Goal: Information Seeking & Learning: Learn about a topic

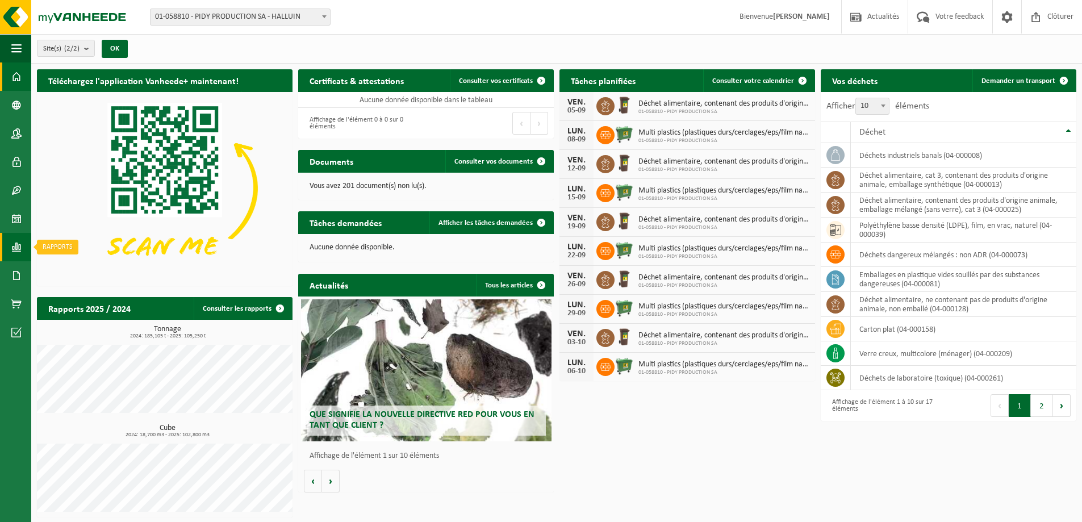
click at [14, 245] on span at bounding box center [16, 247] width 10 height 28
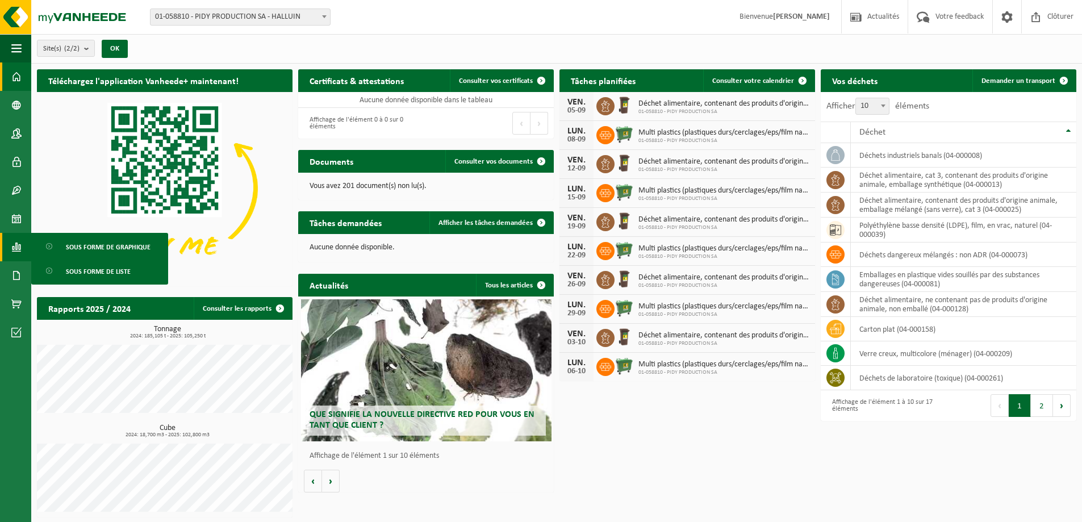
click at [93, 253] on span "Sous forme de graphique" at bounding box center [108, 247] width 85 height 22
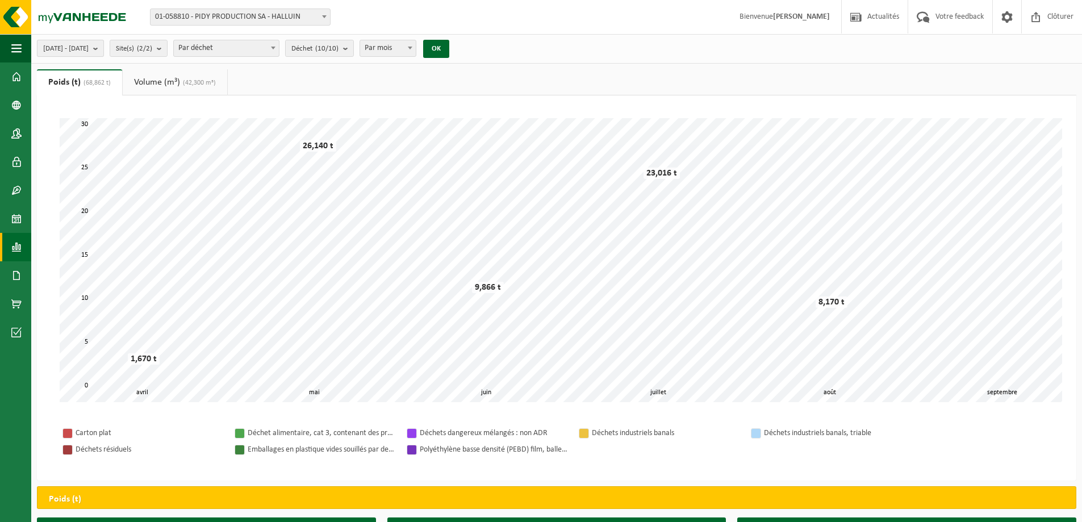
click at [103, 47] on b "submit" at bounding box center [98, 48] width 10 height 16
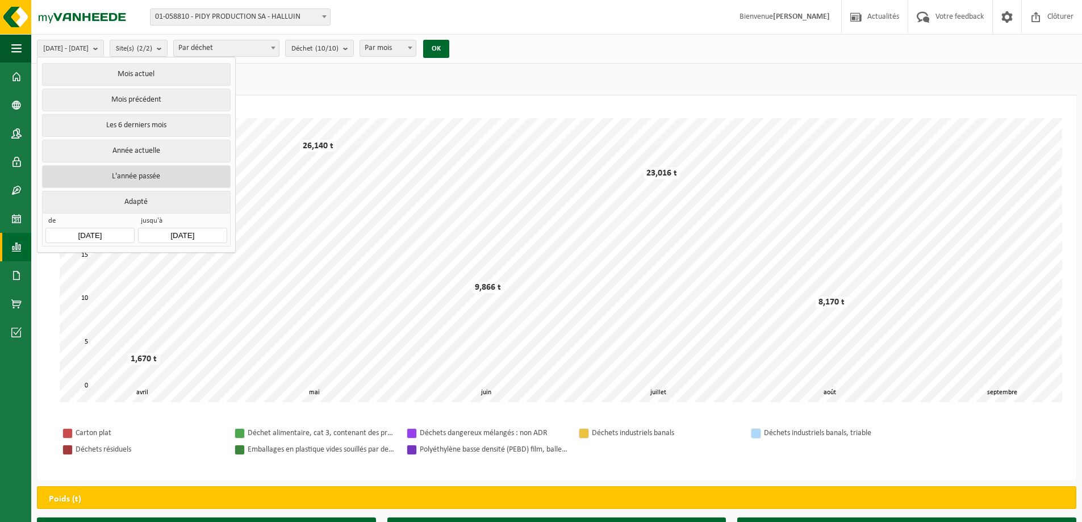
click at [177, 178] on button "L'année passée" at bounding box center [136, 176] width 188 height 23
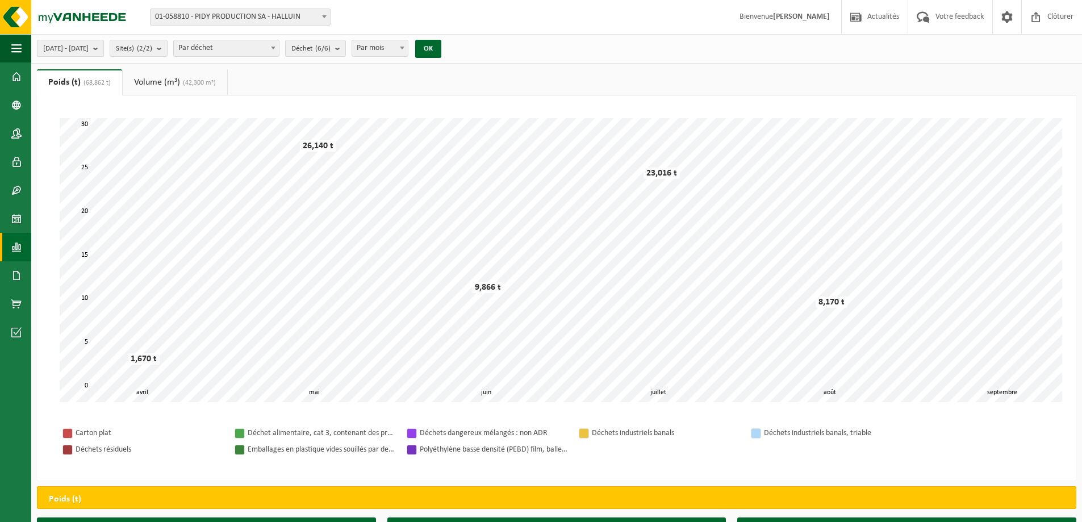
click at [104, 48] on button "[DATE] - [DATE]" at bounding box center [70, 48] width 67 height 17
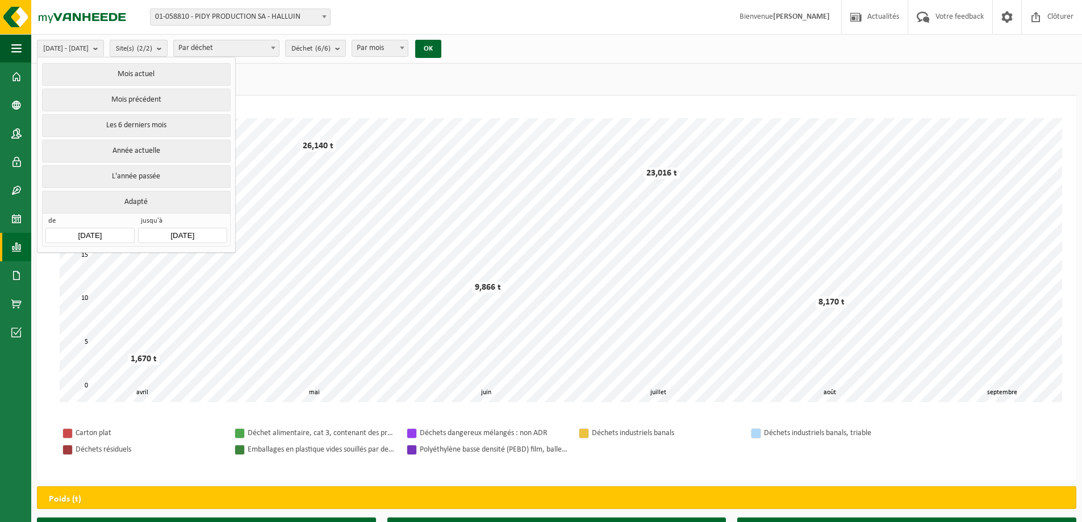
click at [374, 87] on ul "Poids (t) (68,862 t) Volume (m³) (42,300 m³)" at bounding box center [556, 82] width 1039 height 26
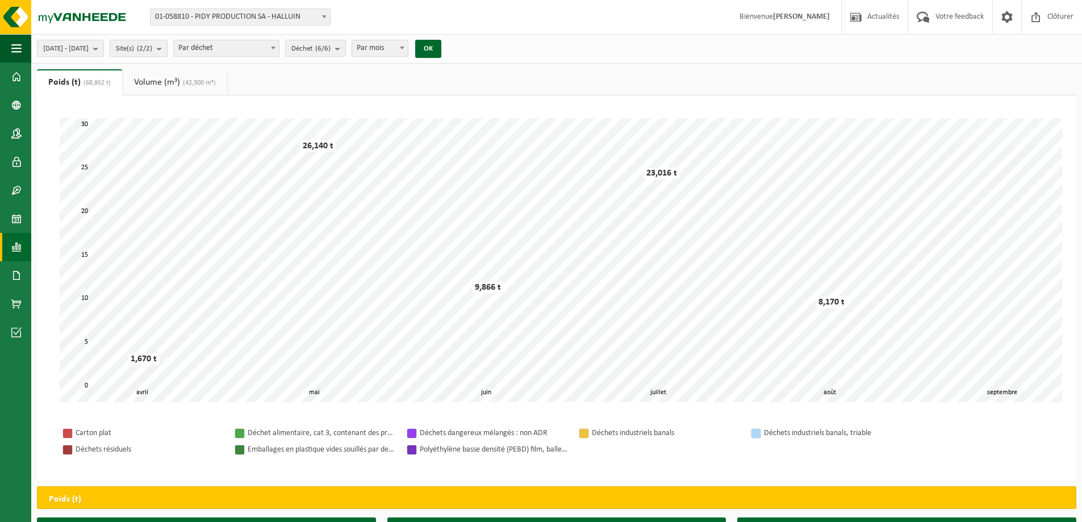
click at [167, 44] on b "submit" at bounding box center [162, 48] width 10 height 16
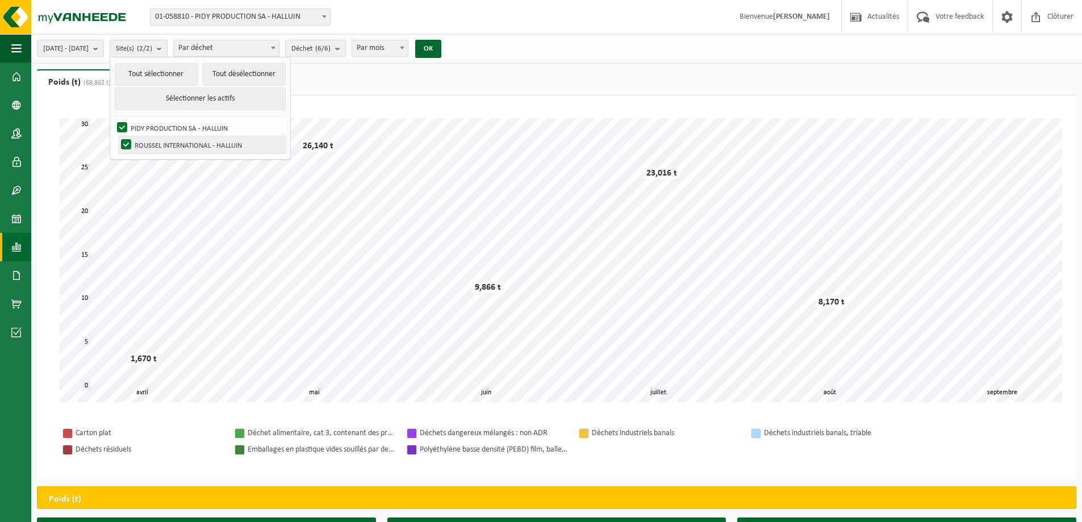
click at [202, 150] on label "ROUSSEL INTERNATIONAL - HALLUIN" at bounding box center [202, 144] width 167 height 17
click at [117, 136] on input "ROUSSEL INTERNATIONAL - HALLUIN" at bounding box center [116, 136] width 1 height 1
checkbox input "false"
click at [441, 55] on button "OK" at bounding box center [428, 49] width 26 height 18
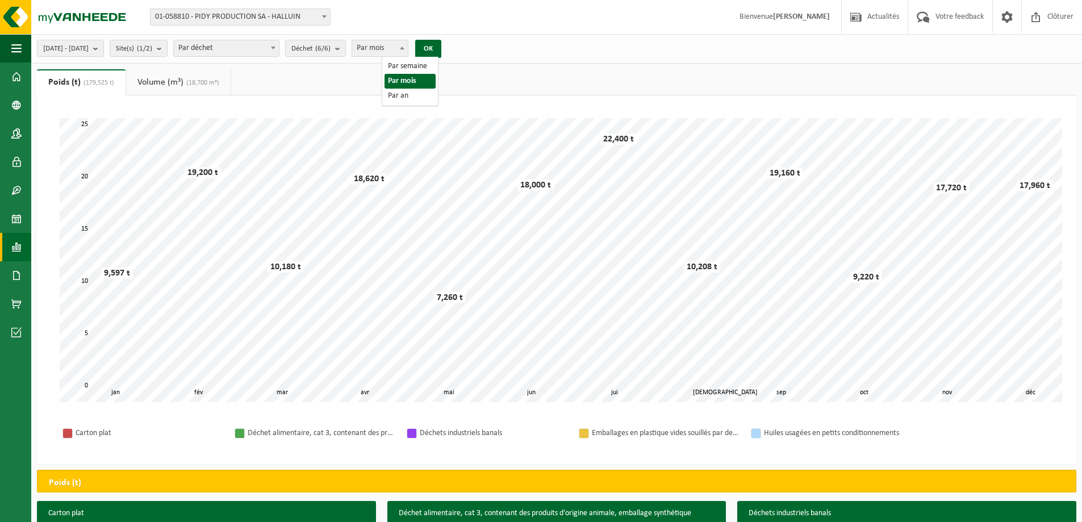
click at [408, 49] on span "Par mois" at bounding box center [380, 48] width 56 height 16
select select "3"
click at [595, 66] on div "[DATE] - [DATE] Mois actuel Mois précédent Les 6 derniers mois Année actuelle L…" at bounding box center [541, 381] width 1082 height 762
click at [279, 49] on span at bounding box center [272, 47] width 11 height 15
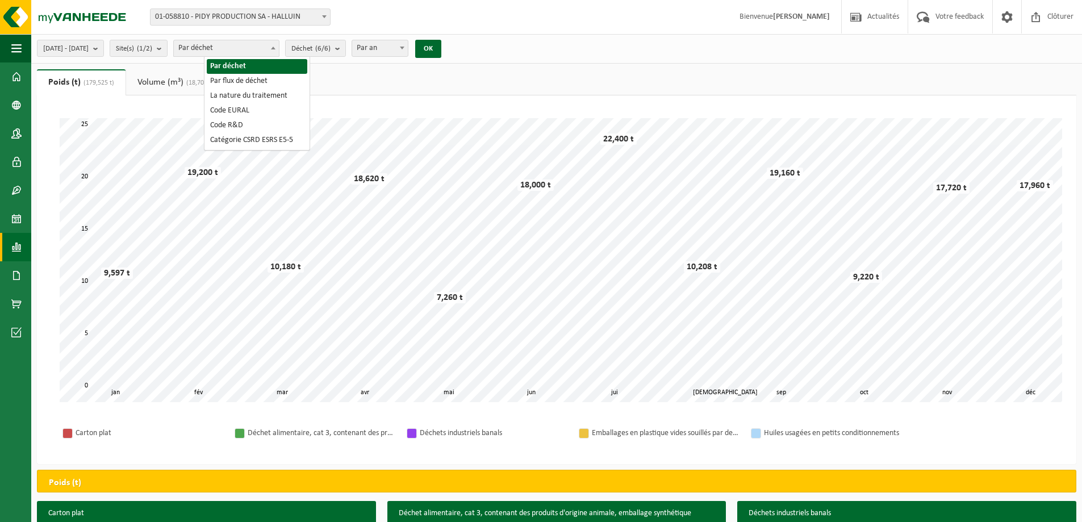
click at [572, 59] on div "[DATE] - [DATE] Mois actuel Mois précédent Les 6 derniers mois Année actuelle L…" at bounding box center [556, 49] width 1051 height 30
click at [346, 55] on button "Déchet (6/6)" at bounding box center [315, 48] width 61 height 17
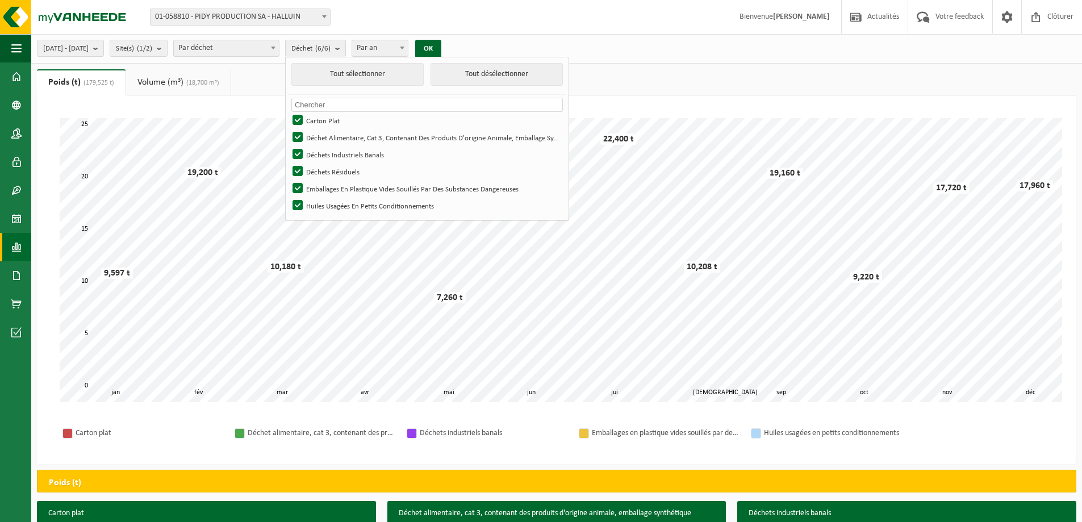
click at [599, 53] on div "[DATE] - [DATE] Mois actuel Mois précédent Les 6 derniers mois Année actuelle L…" at bounding box center [556, 49] width 1051 height 30
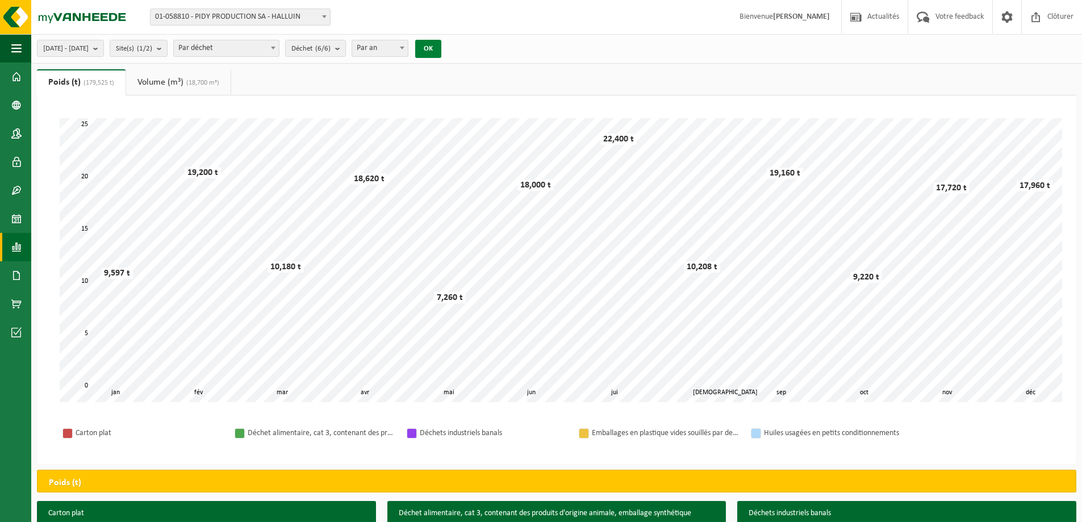
click at [441, 45] on button "OK" at bounding box center [428, 49] width 26 height 18
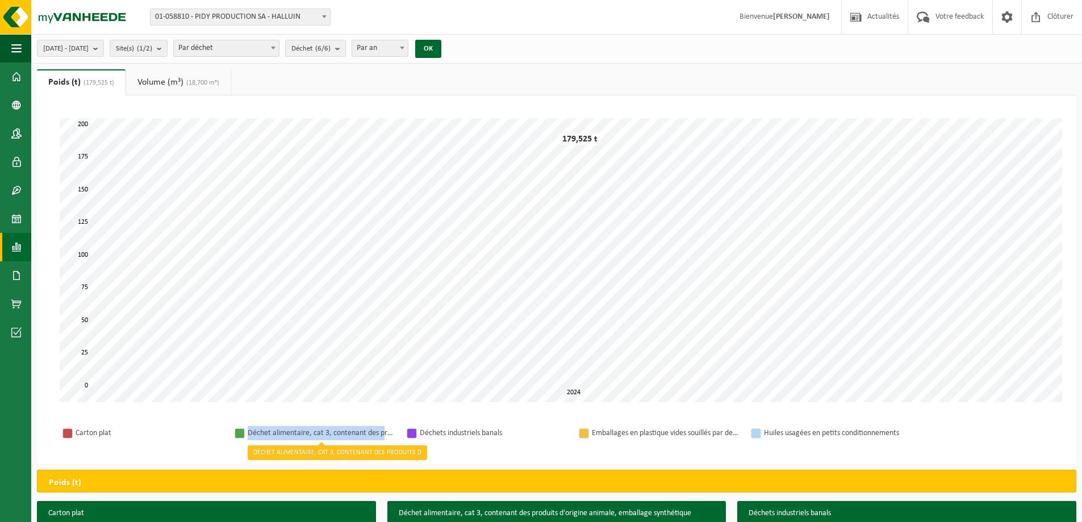
drag, startPoint x: 248, startPoint y: 433, endPoint x: 384, endPoint y: 437, distance: 136.9
click at [384, 437] on div "Déchet alimentaire, cat 3, contenant des produits d'origine animale, emballage …" at bounding box center [322, 433] width 148 height 14
copy div "Déchet alimentaire, cat 3, contenant des p"
click at [345, 51] on b "submit" at bounding box center [340, 48] width 10 height 16
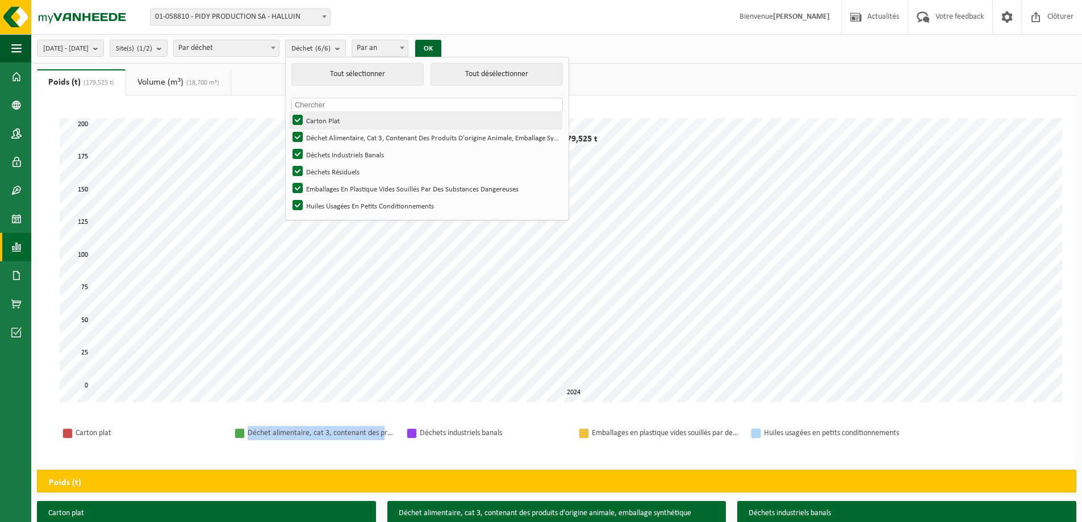
click at [368, 120] on label "Carton Plat" at bounding box center [425, 120] width 271 height 17
click at [288, 112] on input "Carton Plat" at bounding box center [288, 111] width 1 height 1
checkbox input "false"
click at [388, 137] on label "Déchet Alimentaire, Cat 3, Contenant Des Produits D'origine Animale, Emballage …" at bounding box center [425, 137] width 271 height 17
click at [288, 129] on input "Déchet Alimentaire, Cat 3, Contenant Des Produits D'origine Animale, Emballage …" at bounding box center [288, 128] width 1 height 1
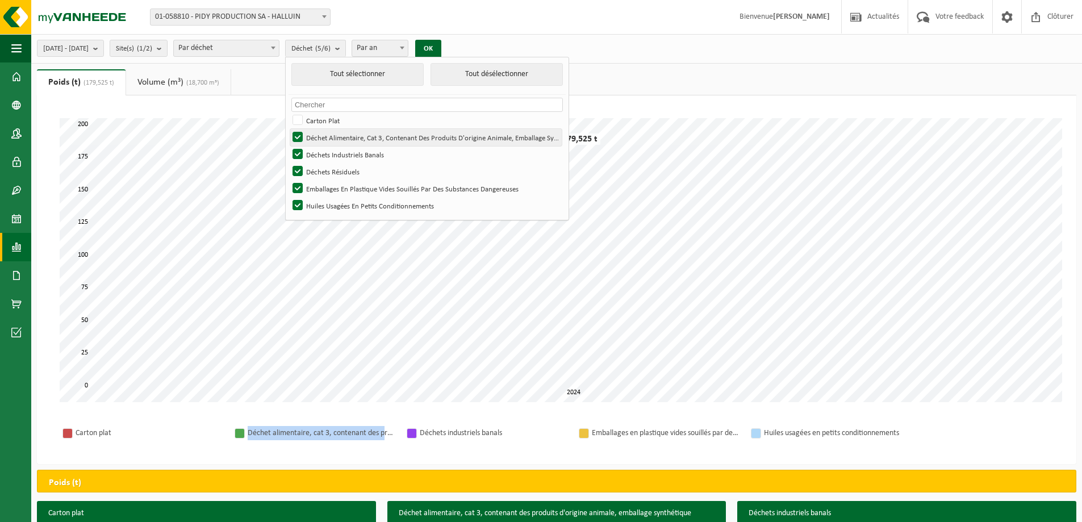
checkbox input "false"
click at [385, 157] on label "Déchets Industriels Banals" at bounding box center [425, 154] width 271 height 17
click at [288, 146] on input "Déchets Industriels Banals" at bounding box center [288, 145] width 1 height 1
checkbox input "false"
click at [441, 49] on button "OK" at bounding box center [428, 49] width 26 height 18
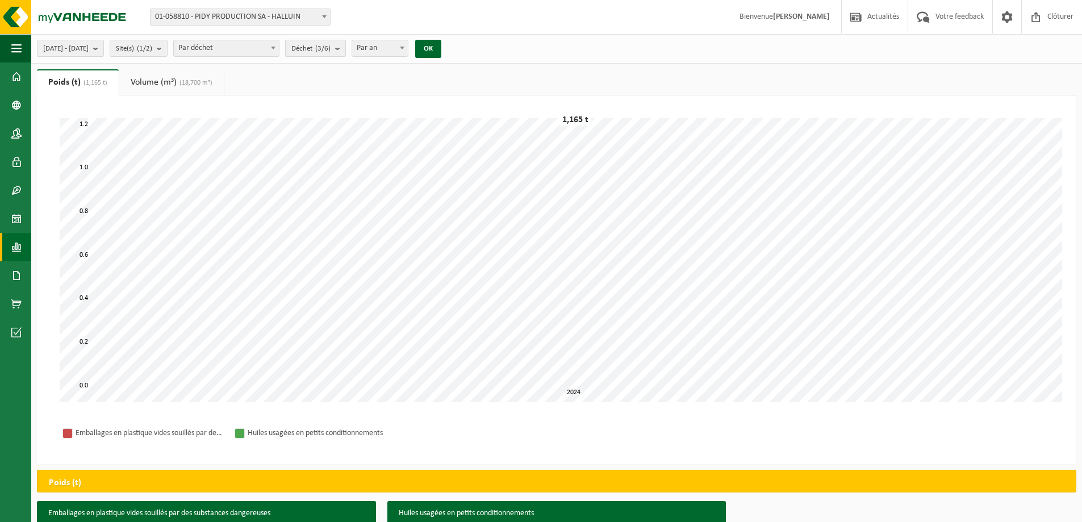
click at [346, 51] on button "Déchet (3/6)" at bounding box center [315, 48] width 61 height 17
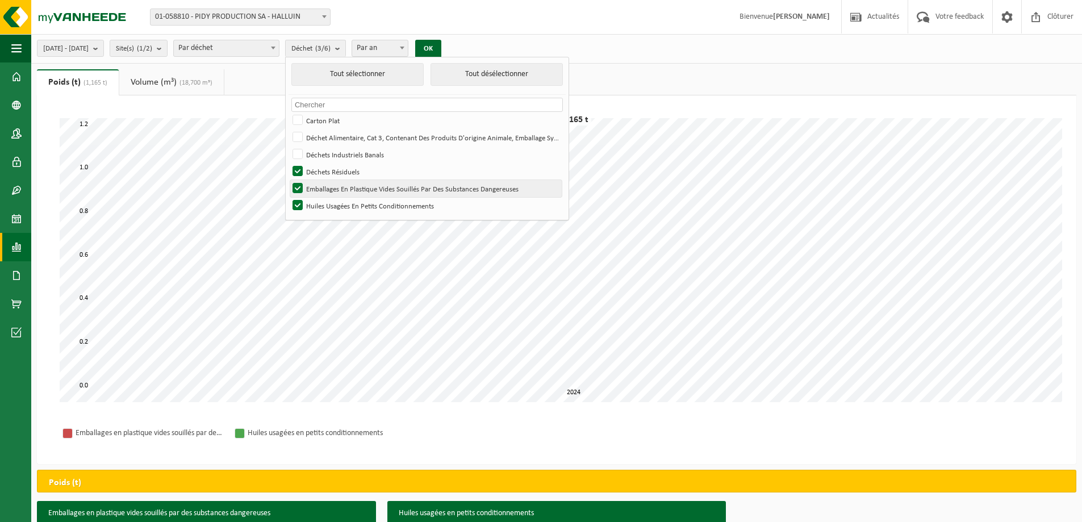
click at [403, 191] on label "Emballages En Plastique Vides Souillés Par Des Substances Dangereuses" at bounding box center [425, 188] width 271 height 17
click at [288, 180] on input "Emballages En Plastique Vides Souillés Par Des Substances Dangereuses" at bounding box center [288, 179] width 1 height 1
checkbox input "false"
click at [402, 209] on label "Huiles Usagées En Petits Conditionnements" at bounding box center [425, 205] width 271 height 17
click at [288, 197] on input "Huiles Usagées En Petits Conditionnements" at bounding box center [288, 196] width 1 height 1
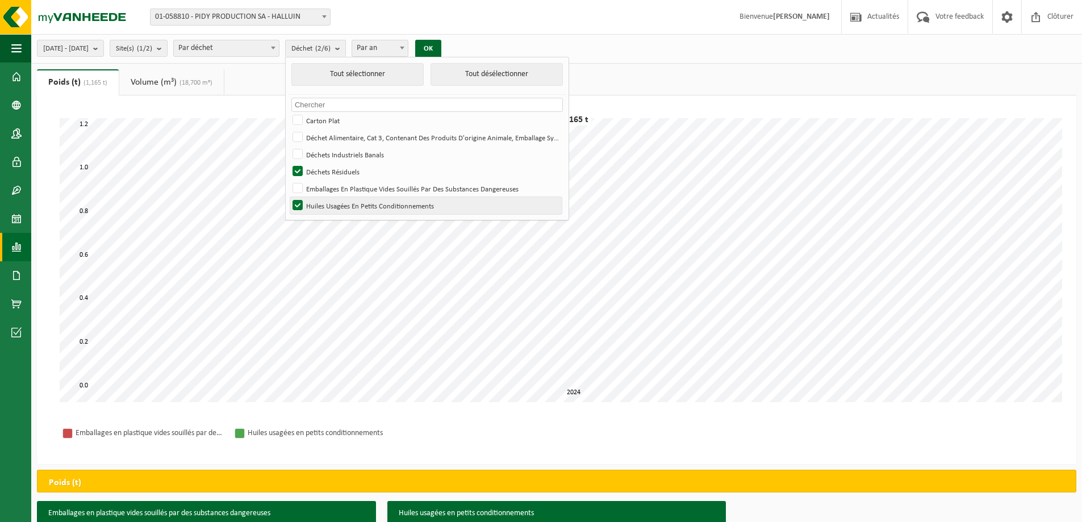
checkbox input "false"
click at [441, 45] on button "OK" at bounding box center [428, 49] width 26 height 18
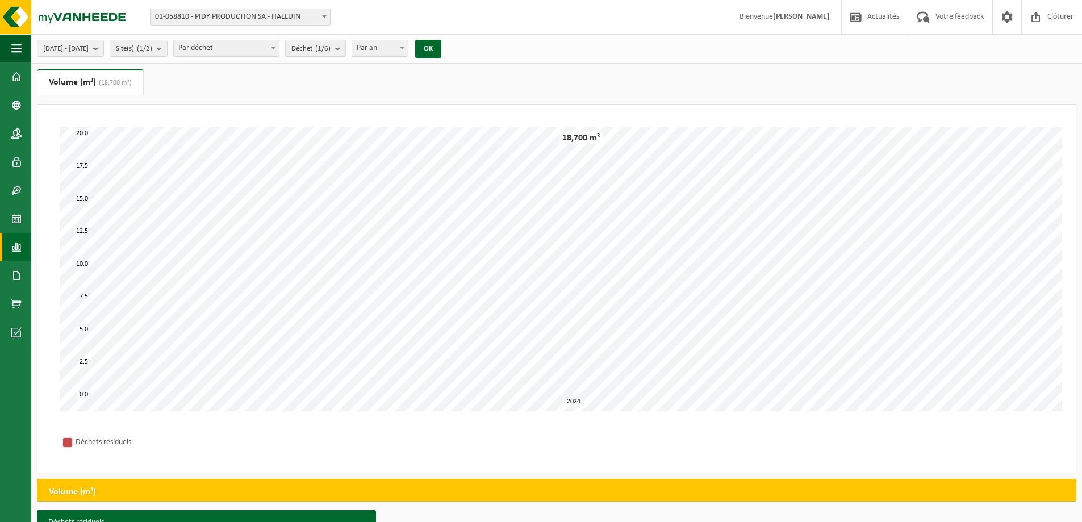
click at [346, 47] on button "Déchet (1/6)" at bounding box center [315, 48] width 61 height 17
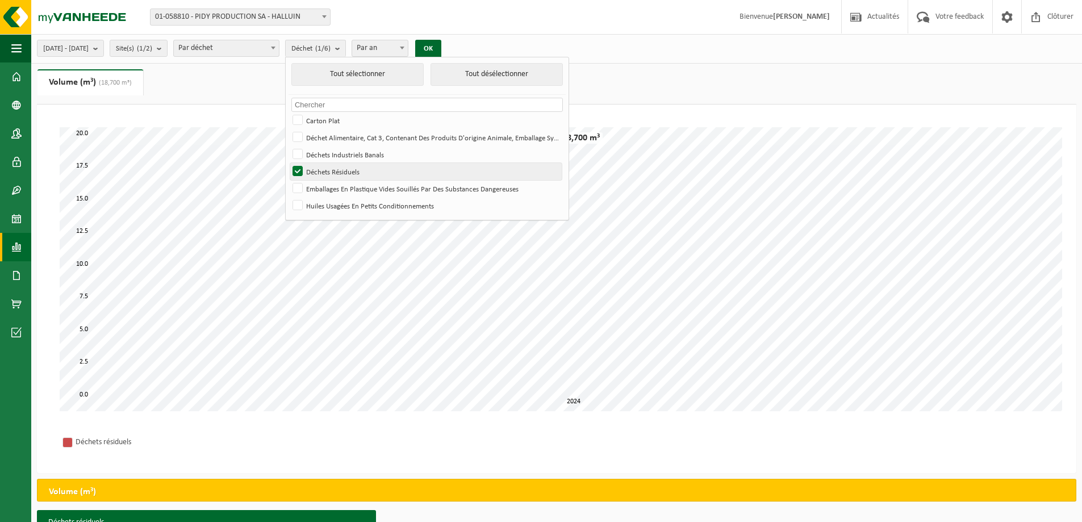
click at [358, 170] on label "Déchets Résiduels" at bounding box center [425, 171] width 271 height 17
click at [288, 163] on input "Déchets Résiduels" at bounding box center [288, 162] width 1 height 1
checkbox input "false"
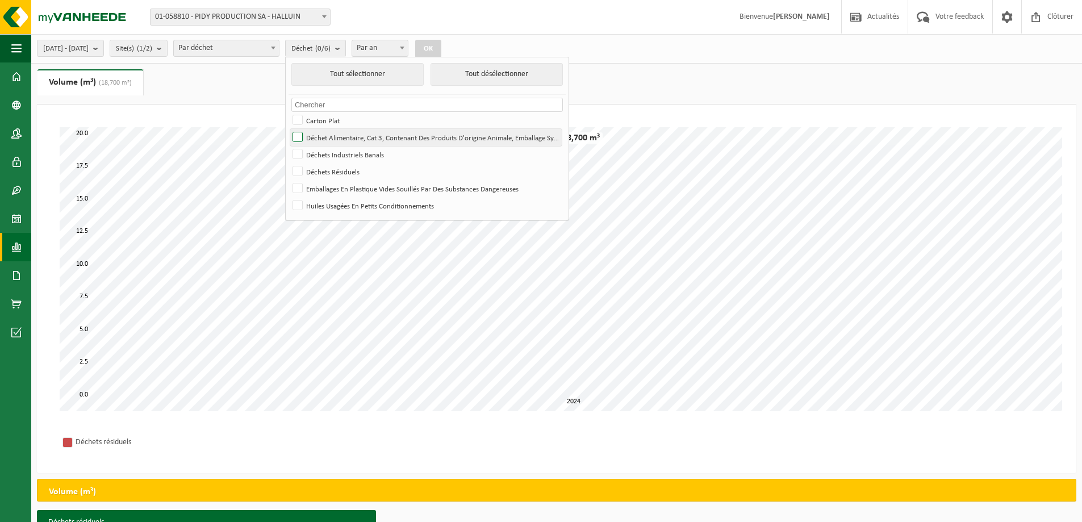
click at [375, 137] on label "Déchet Alimentaire, Cat 3, Contenant Des Produits D'origine Animale, Emballage …" at bounding box center [425, 137] width 271 height 17
click at [288, 129] on input "Déchet Alimentaire, Cat 3, Contenant Des Produits D'origine Animale, Emballage …" at bounding box center [288, 128] width 1 height 1
checkbox input "true"
click at [441, 48] on button "OK" at bounding box center [428, 49] width 26 height 18
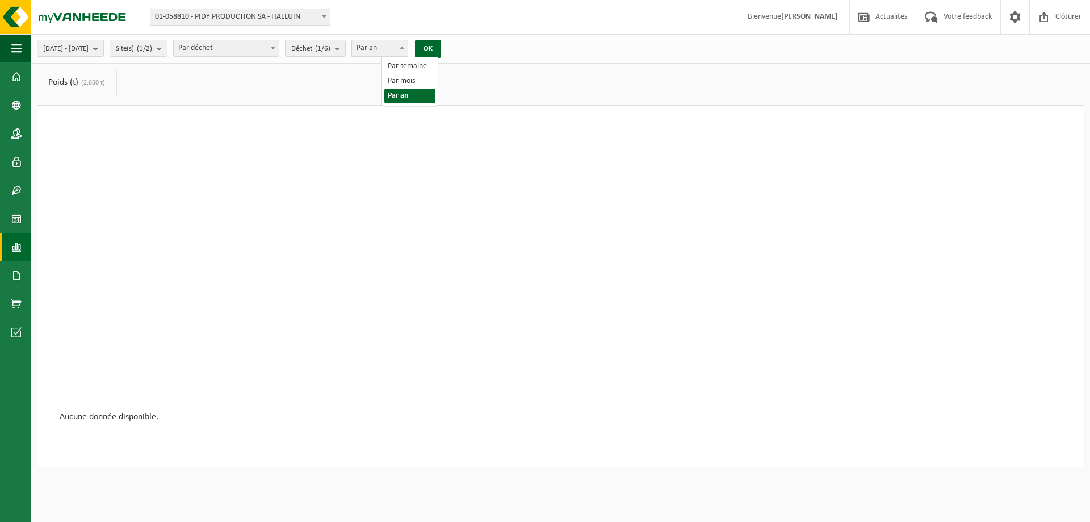
click at [408, 49] on span "Par an" at bounding box center [380, 48] width 56 height 16
click at [330, 43] on span "Déchet (1/6)" at bounding box center [310, 48] width 39 height 17
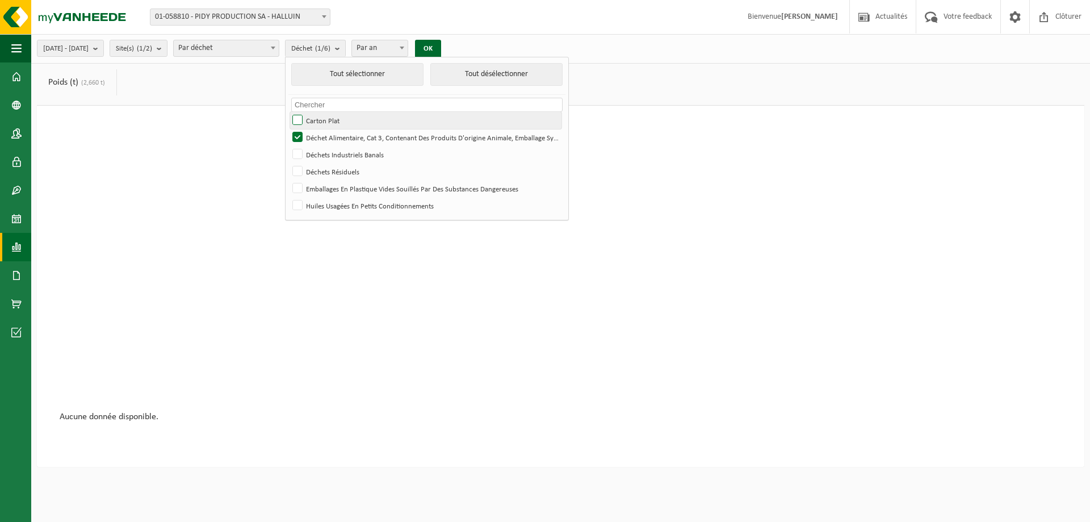
click at [363, 123] on label "Carton Plat" at bounding box center [425, 120] width 271 height 17
click at [288, 112] on input "Carton Plat" at bounding box center [288, 111] width 1 height 1
checkbox input "true"
click at [365, 132] on label "Déchet Alimentaire, Cat 3, Contenant Des Produits D'origine Animale, Emballage …" at bounding box center [425, 137] width 271 height 17
click at [288, 129] on input "Déchet Alimentaire, Cat 3, Contenant Des Produits D'origine Animale, Emballage …" at bounding box center [288, 128] width 1 height 1
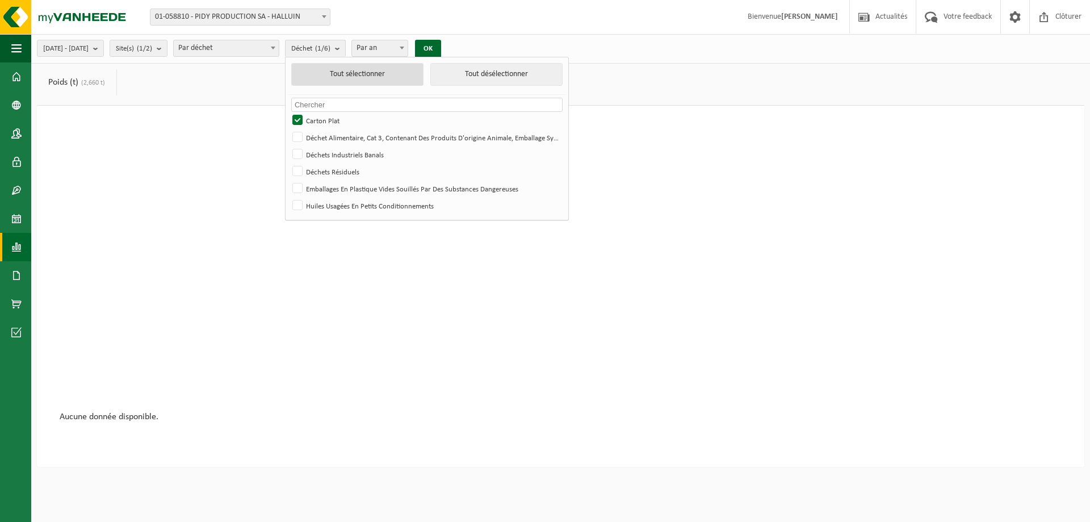
click at [424, 70] on button "Tout sélectionner" at bounding box center [357, 74] width 132 height 23
checkbox input "true"
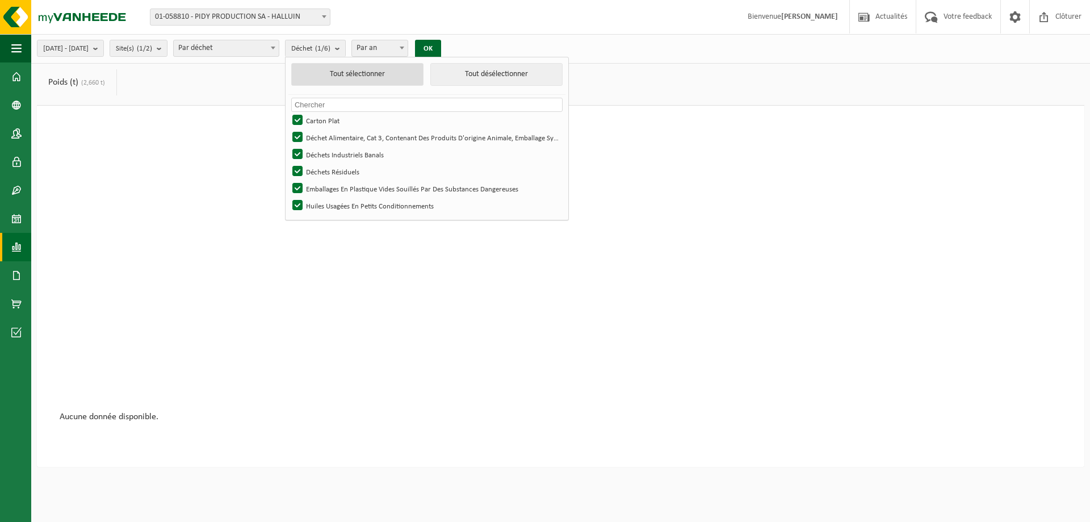
checkbox input "true"
click at [441, 48] on button "OK" at bounding box center [428, 49] width 26 height 18
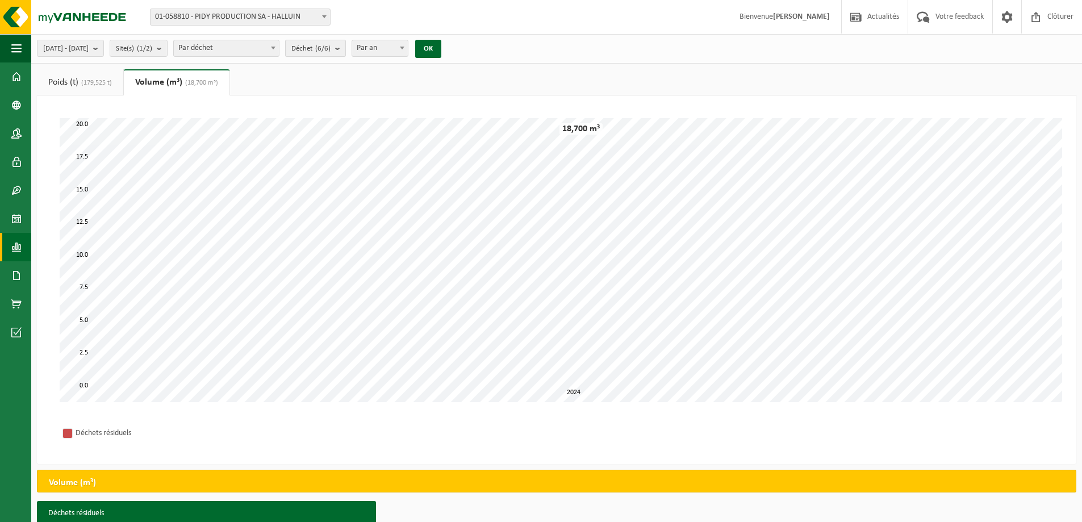
click at [330, 50] on span "Déchet (6/6)" at bounding box center [310, 48] width 39 height 17
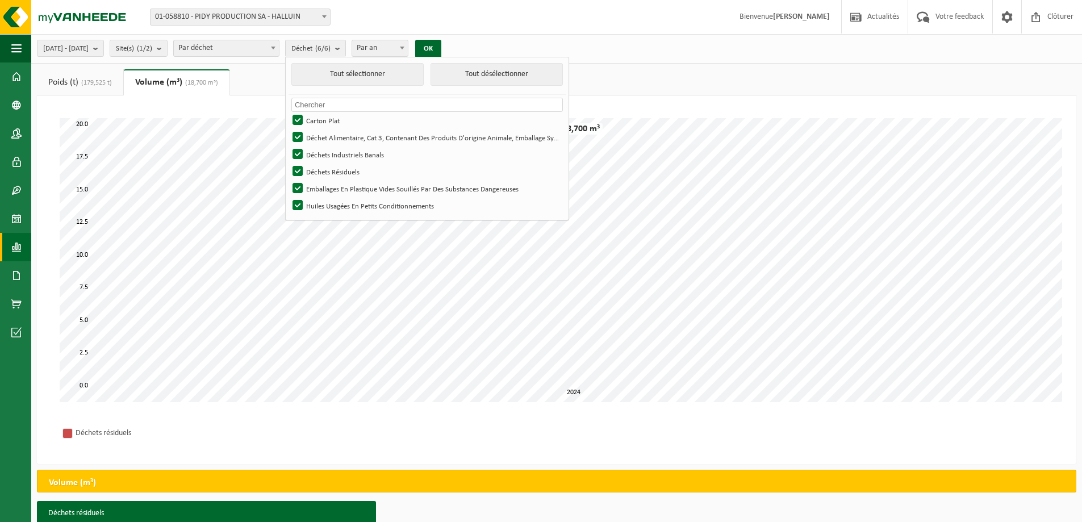
click at [521, 36] on div "[DATE] - [DATE] Mois actuel Mois précédent Les 6 derniers mois Année actuelle L…" at bounding box center [556, 49] width 1051 height 30
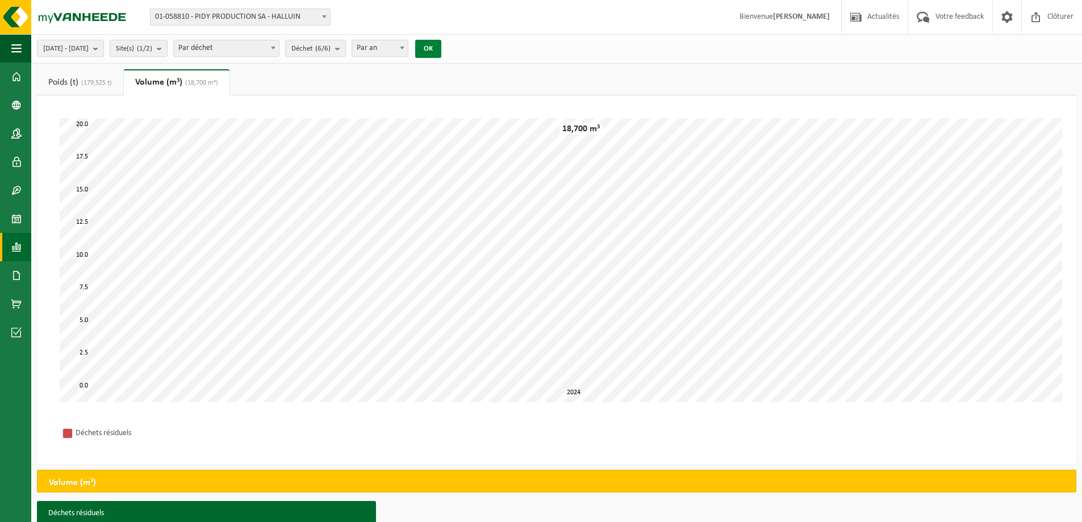
click at [441, 50] on button "OK" at bounding box center [428, 49] width 26 height 18
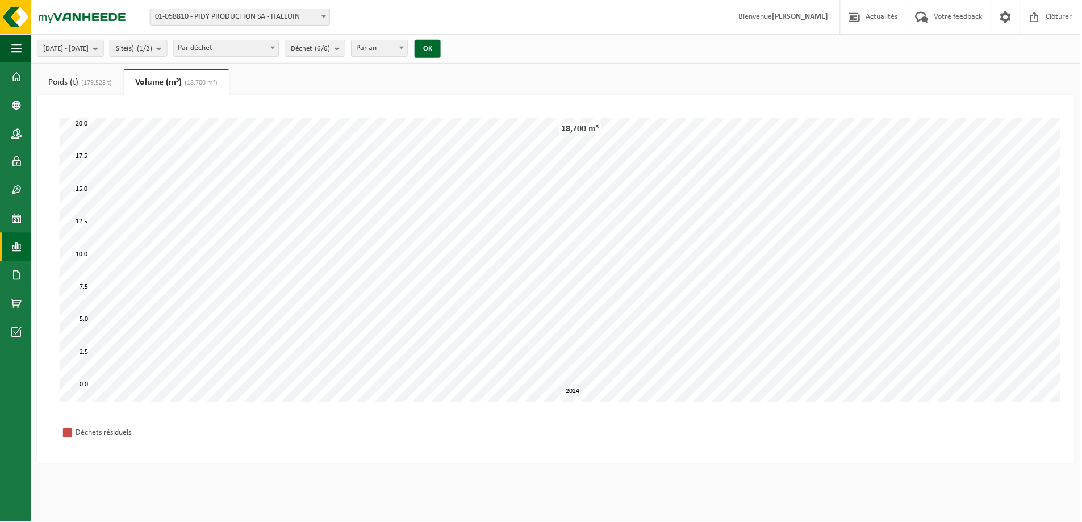
click at [89, 78] on link "Poids (t) (179,525 t)" at bounding box center [80, 82] width 86 height 26
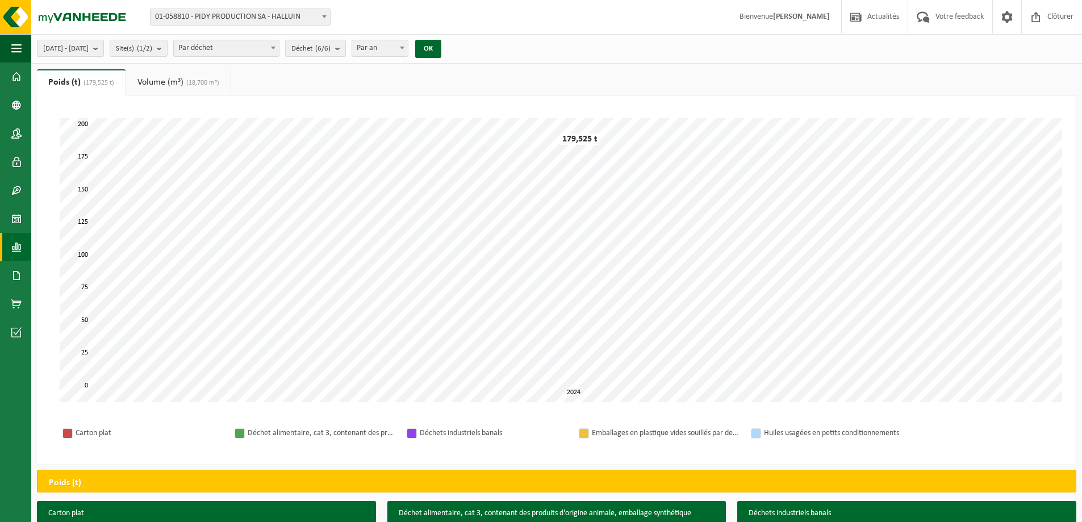
click at [89, 52] on span "[DATE] - [DATE]" at bounding box center [65, 48] width 45 height 17
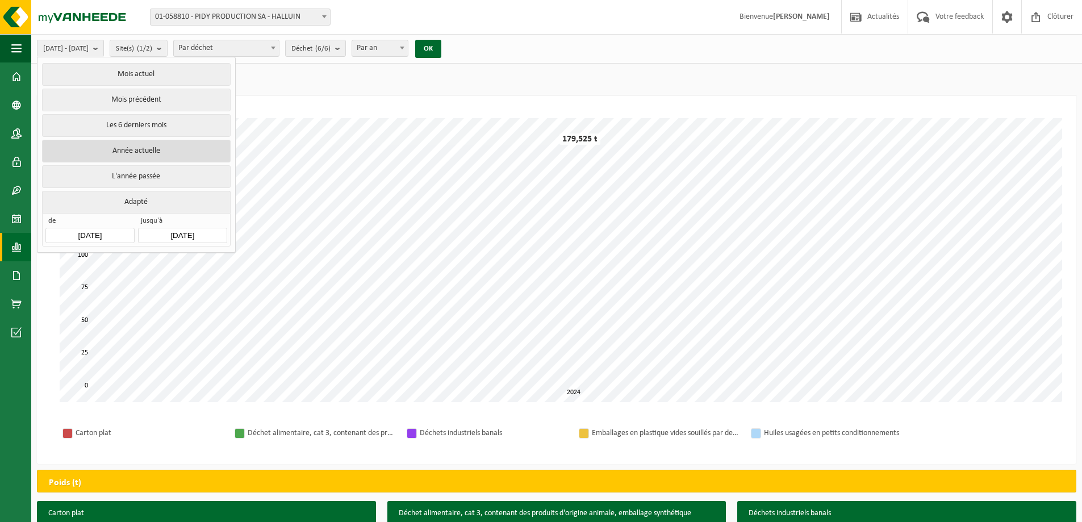
click at [174, 146] on button "Année actuelle" at bounding box center [136, 151] width 188 height 23
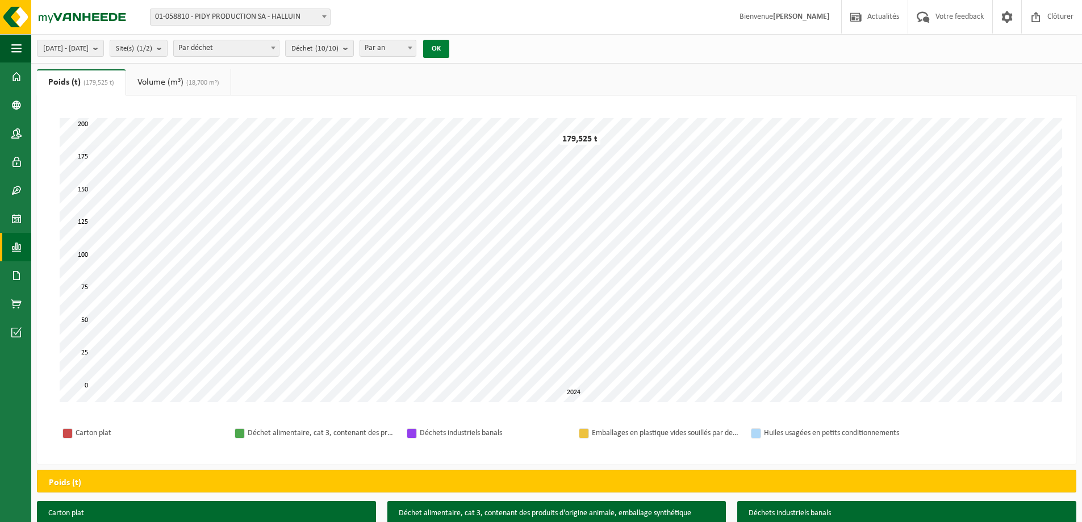
click at [449, 48] on button "OK" at bounding box center [436, 49] width 26 height 18
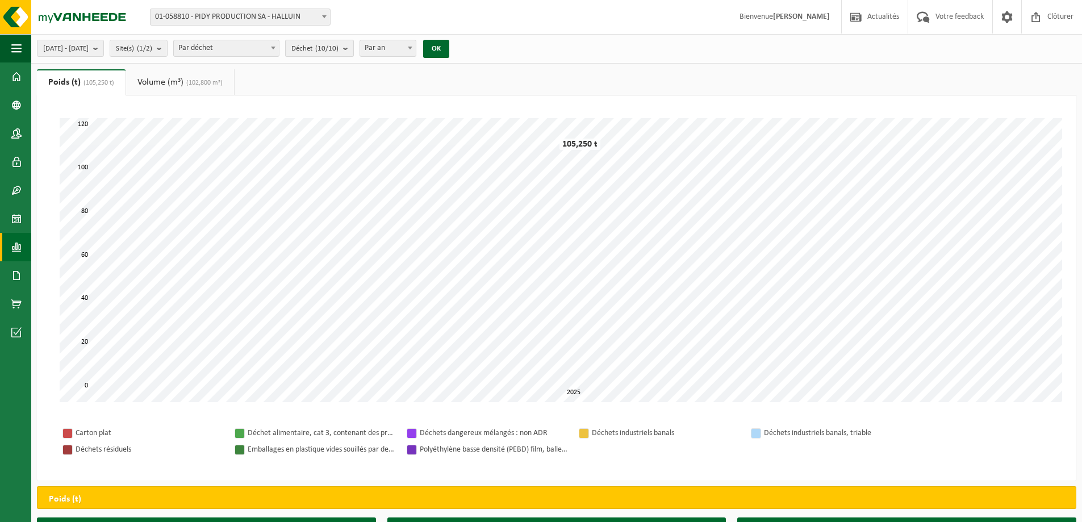
click at [338, 41] on span "Déchet (10/10)" at bounding box center [314, 48] width 47 height 17
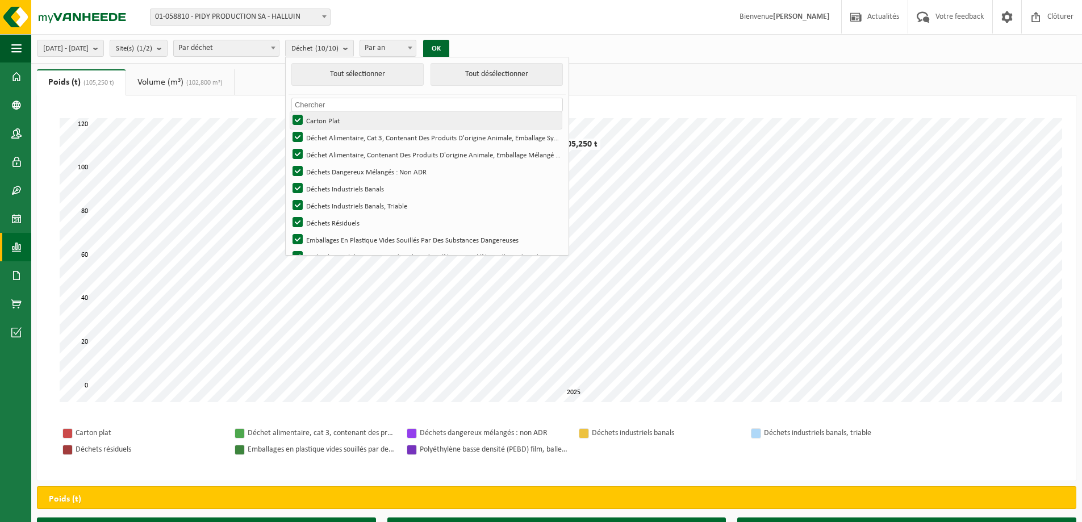
click at [395, 124] on label "Carton Plat" at bounding box center [425, 120] width 271 height 17
click at [288, 112] on input "Carton Plat" at bounding box center [288, 111] width 1 height 1
checkbox input "false"
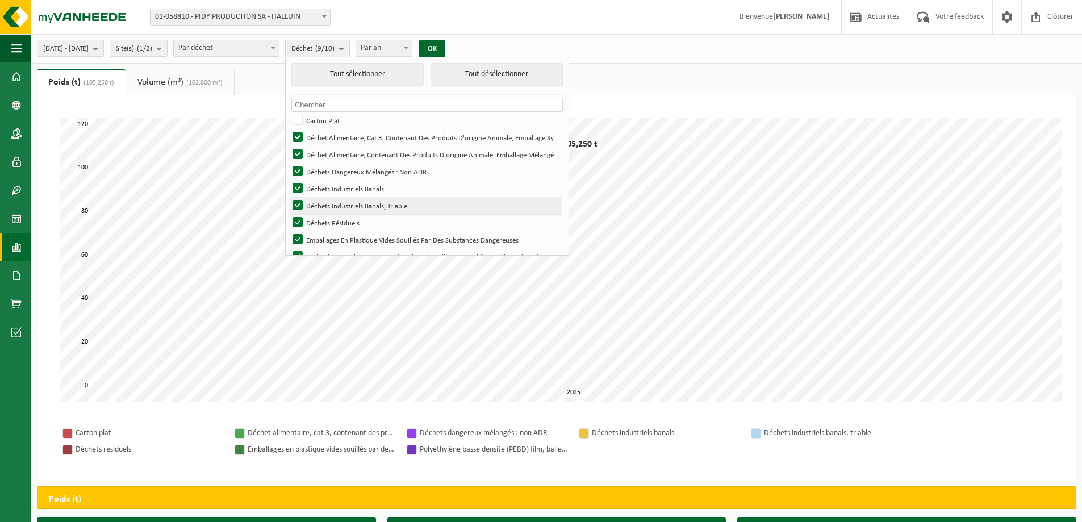
click at [390, 202] on label "Déchets Industriels Banals, Triable" at bounding box center [425, 205] width 271 height 17
click at [288, 197] on input "Déchets Industriels Banals, Triable" at bounding box center [288, 196] width 1 height 1
checkbox input "false"
click at [396, 188] on label "Déchets Industriels Banals" at bounding box center [425, 188] width 271 height 17
click at [288, 180] on input "Déchets Industriels Banals" at bounding box center [288, 179] width 1 height 1
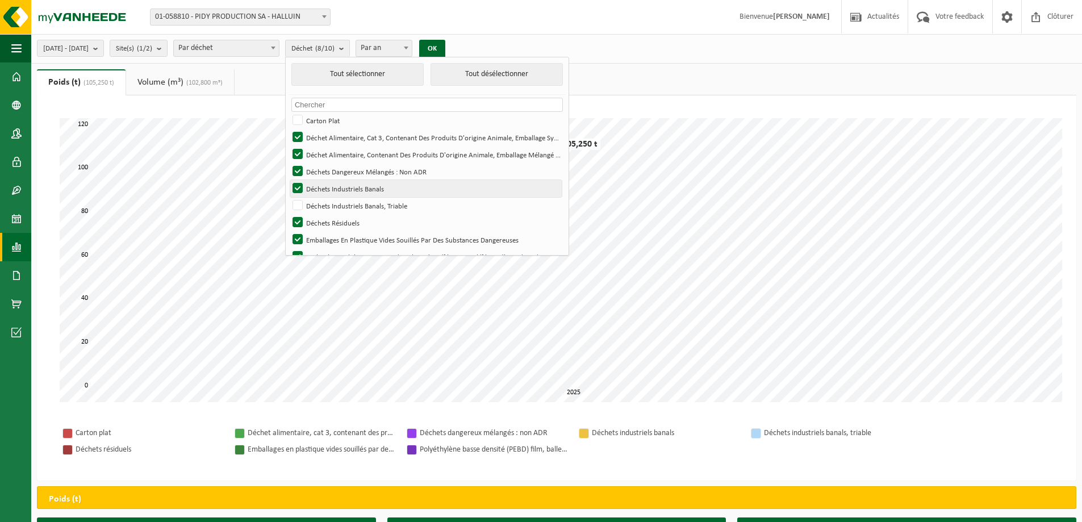
checkbox input "false"
click at [445, 50] on button "OK" at bounding box center [432, 49] width 26 height 18
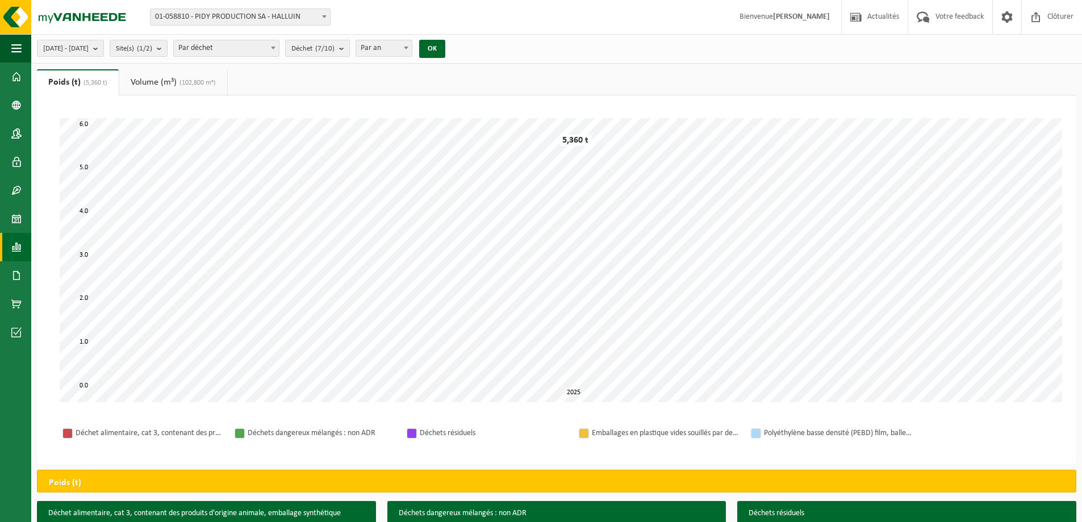
click at [349, 48] on b "submit" at bounding box center [344, 48] width 10 height 16
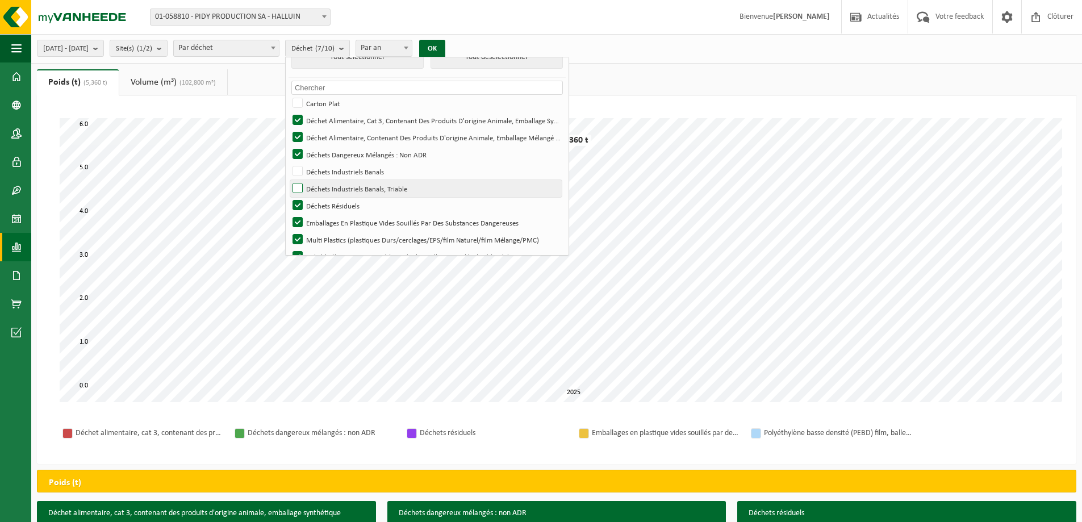
scroll to position [32, 0]
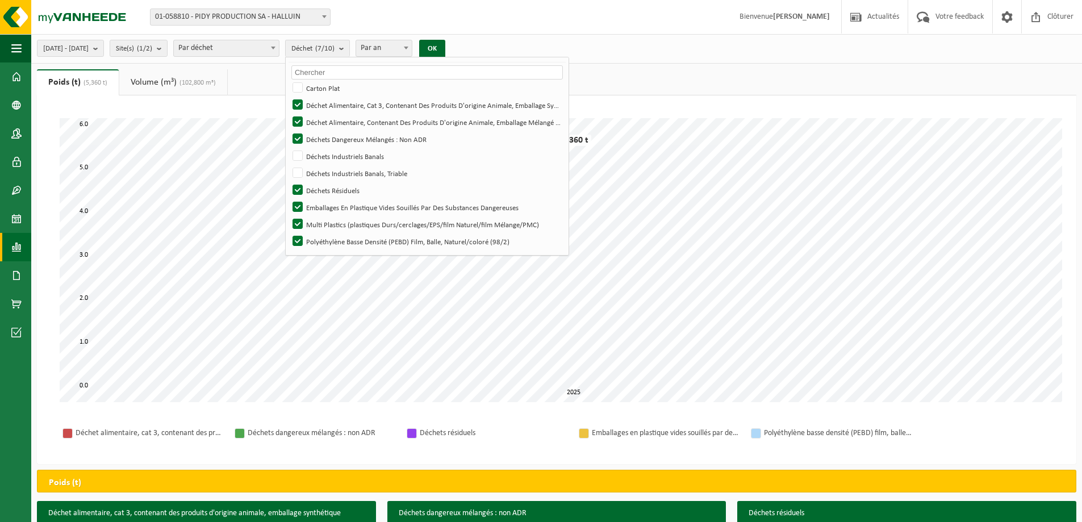
click at [790, 116] on div "Patientez Le téléchargement est un peu long en raison de la grande quantité de …" at bounding box center [556, 260] width 1016 height 307
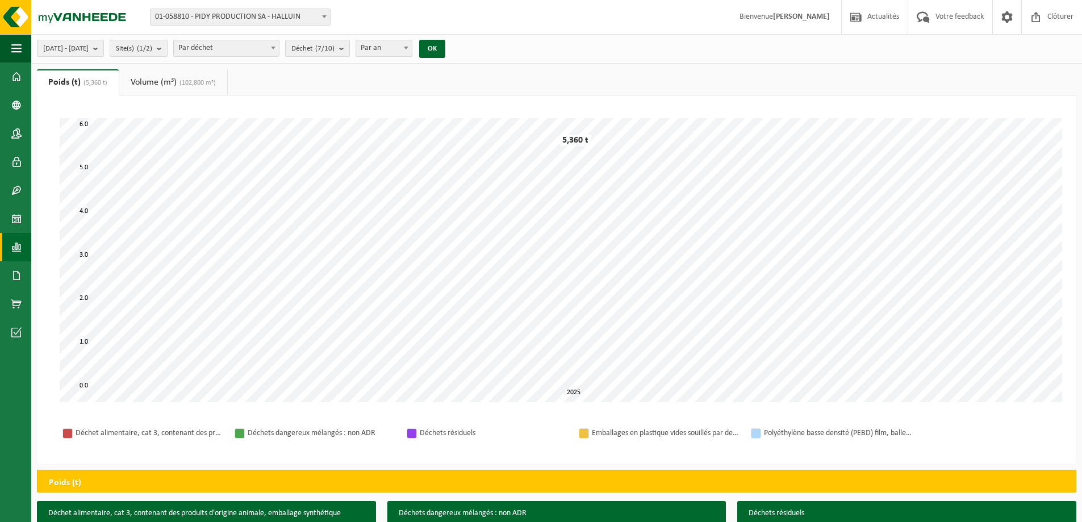
click at [349, 46] on b "submit" at bounding box center [344, 48] width 10 height 16
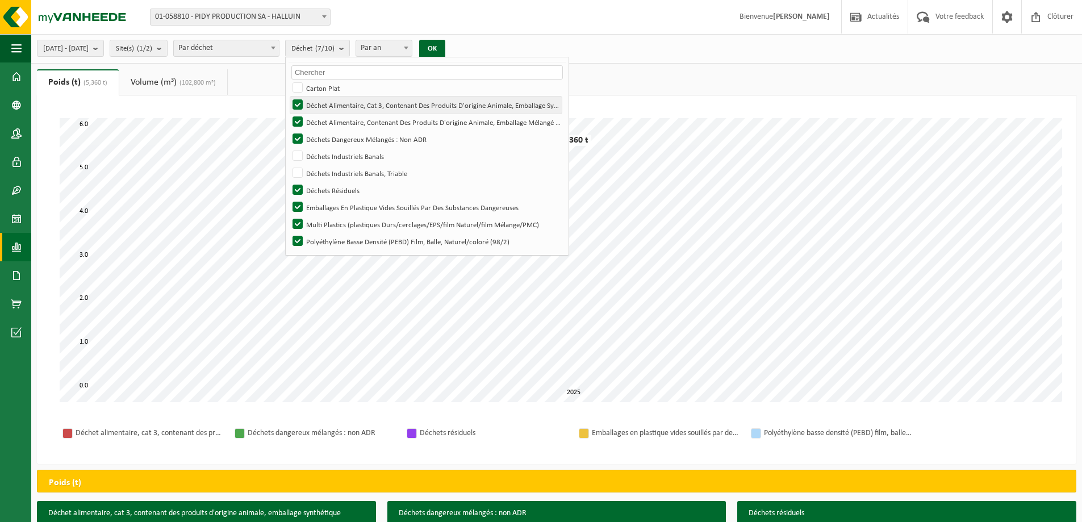
click at [469, 105] on label "Déchet Alimentaire, Cat 3, Contenant Des Produits D'origine Animale, Emballage …" at bounding box center [425, 105] width 271 height 17
click at [288, 97] on input "Déchet Alimentaire, Cat 3, Contenant Des Produits D'origine Animale, Emballage …" at bounding box center [288, 96] width 1 height 1
checkbox input "false"
click at [445, 49] on button "OK" at bounding box center [432, 49] width 26 height 18
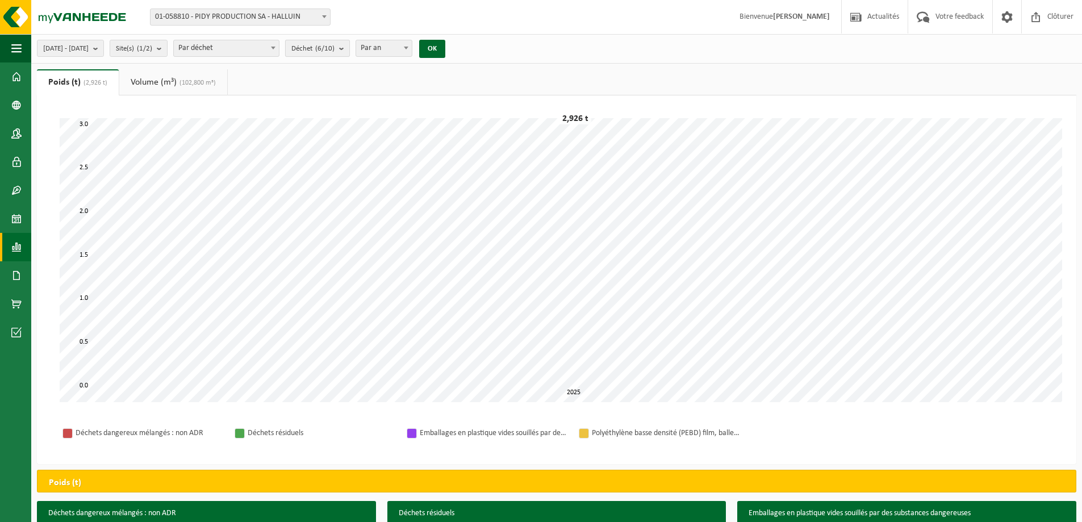
click at [334, 49] on span "Déchet (6/10)" at bounding box center [312, 48] width 43 height 17
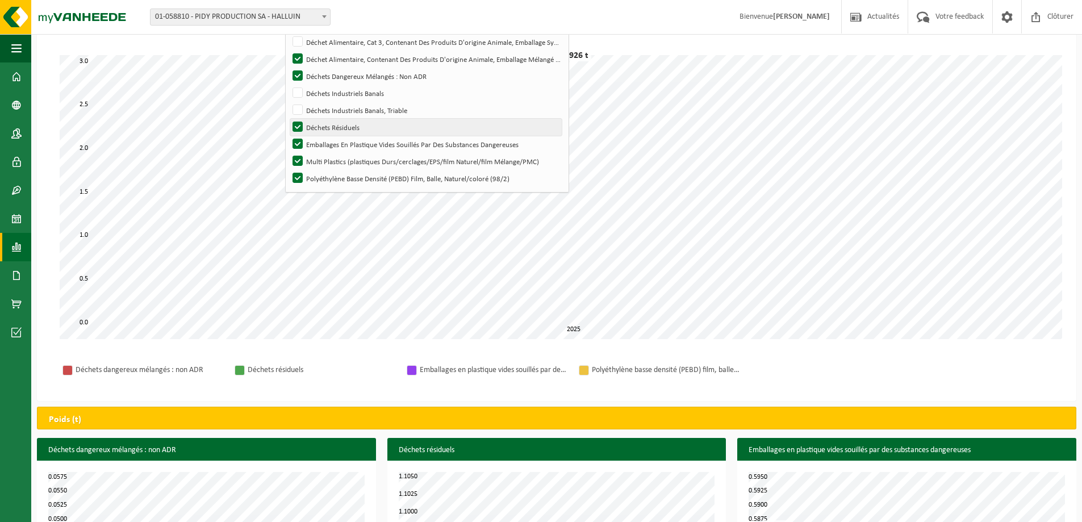
scroll to position [0, 0]
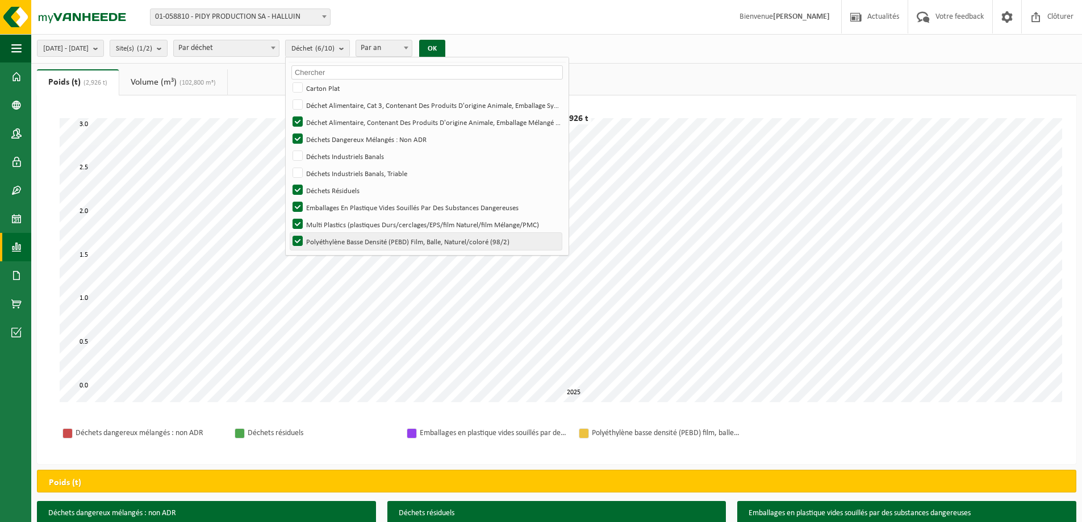
click at [407, 241] on label "Polyéthylène Basse Densité (PEBD) Film, Balle, Naturel/coloré (98/2)" at bounding box center [425, 241] width 271 height 17
click at [288, 233] on input "Polyéthylène Basse Densité (PEBD) Film, Balle, Naturel/coloré (98/2)" at bounding box center [288, 232] width 1 height 1
checkbox input "false"
click at [445, 45] on button "OK" at bounding box center [432, 49] width 26 height 18
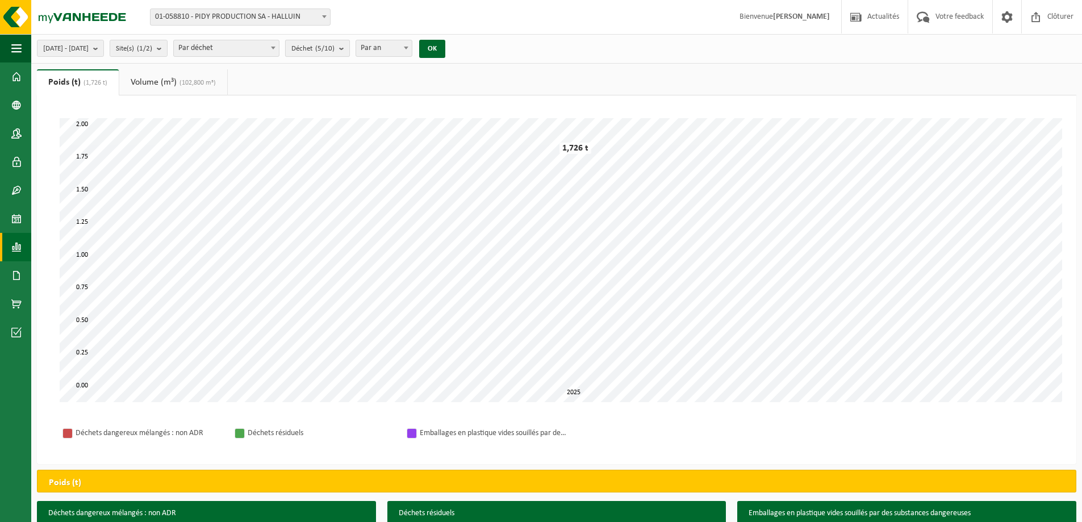
click at [334, 47] on count "(5/10)" at bounding box center [324, 48] width 19 height 7
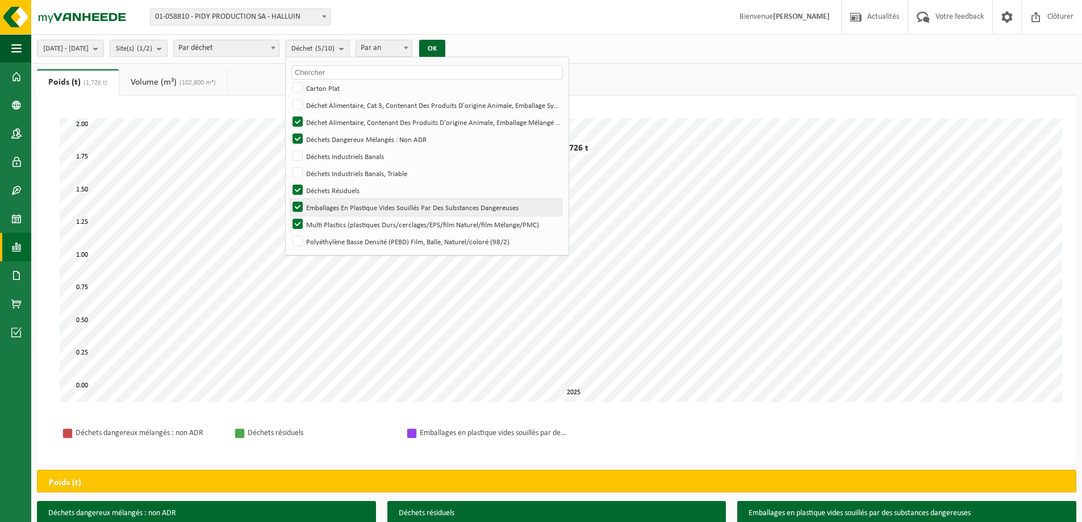
click at [429, 205] on label "Emballages En Plastique Vides Souillés Par Des Substances Dangereuses" at bounding box center [425, 207] width 271 height 17
click at [288, 199] on input "Emballages En Plastique Vides Souillés Par Des Substances Dangereuses" at bounding box center [288, 198] width 1 height 1
click at [445, 48] on button "OK" at bounding box center [432, 49] width 26 height 18
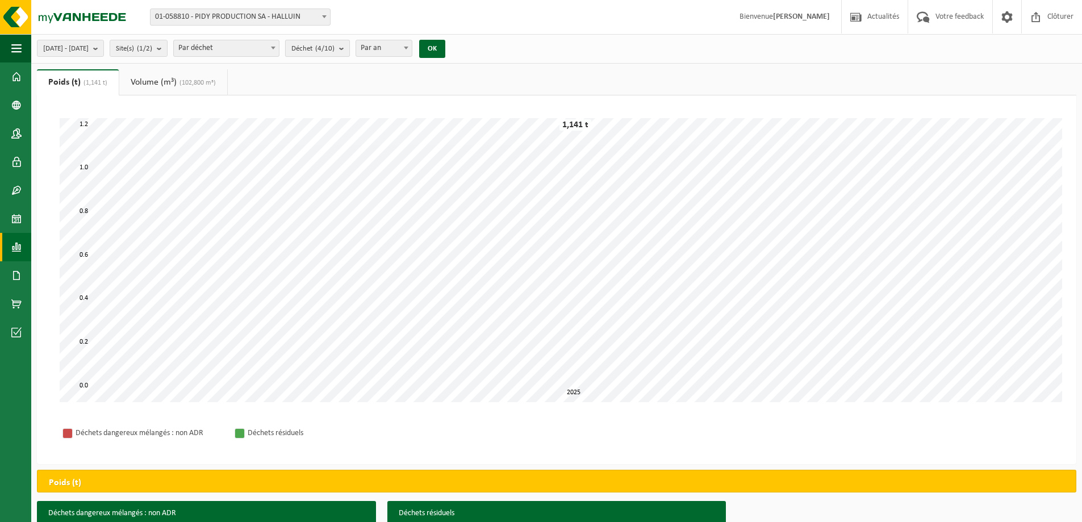
click at [334, 52] on span "Déchet (4/10)" at bounding box center [312, 48] width 43 height 17
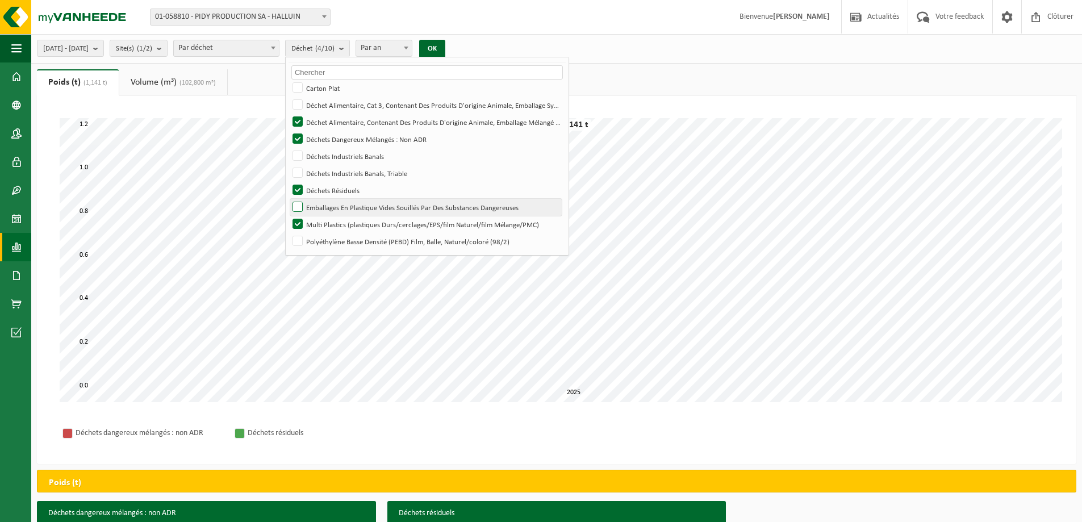
click at [426, 199] on label "Emballages En Plastique Vides Souillés Par Des Substances Dangereuses" at bounding box center [425, 207] width 271 height 17
click at [288, 198] on input "Emballages En Plastique Vides Souillés Par Des Substances Dangereuses" at bounding box center [288, 198] width 1 height 1
checkbox input "true"
click at [428, 190] on label "Déchets Résiduels" at bounding box center [425, 190] width 271 height 17
click at [288, 182] on input "Déchets Résiduels" at bounding box center [288, 181] width 1 height 1
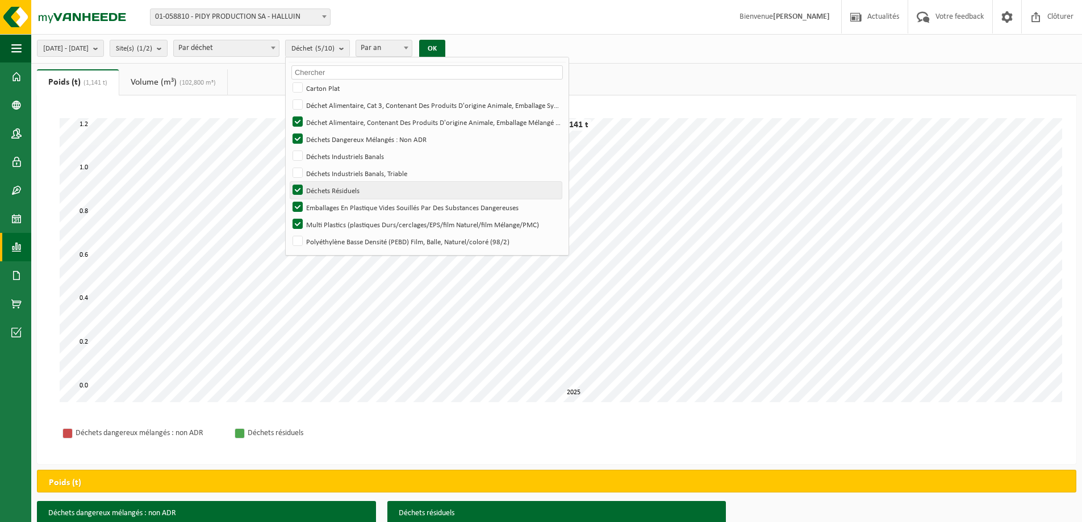
checkbox input "false"
click at [430, 206] on label "Emballages En Plastique Vides Souillés Par Des Substances Dangereuses" at bounding box center [425, 207] width 271 height 17
click at [288, 199] on input "Emballages En Plastique Vides Souillés Par Des Substances Dangereuses" at bounding box center [288, 198] width 1 height 1
checkbox input "false"
click at [445, 40] on button "OK" at bounding box center [432, 49] width 26 height 18
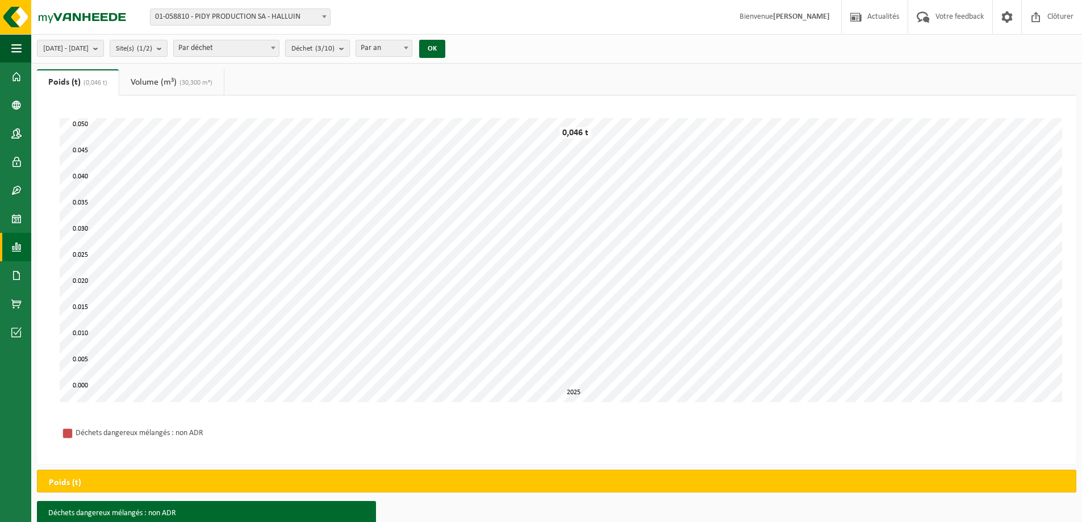
click at [334, 43] on span "Déchet (3/10)" at bounding box center [312, 48] width 43 height 17
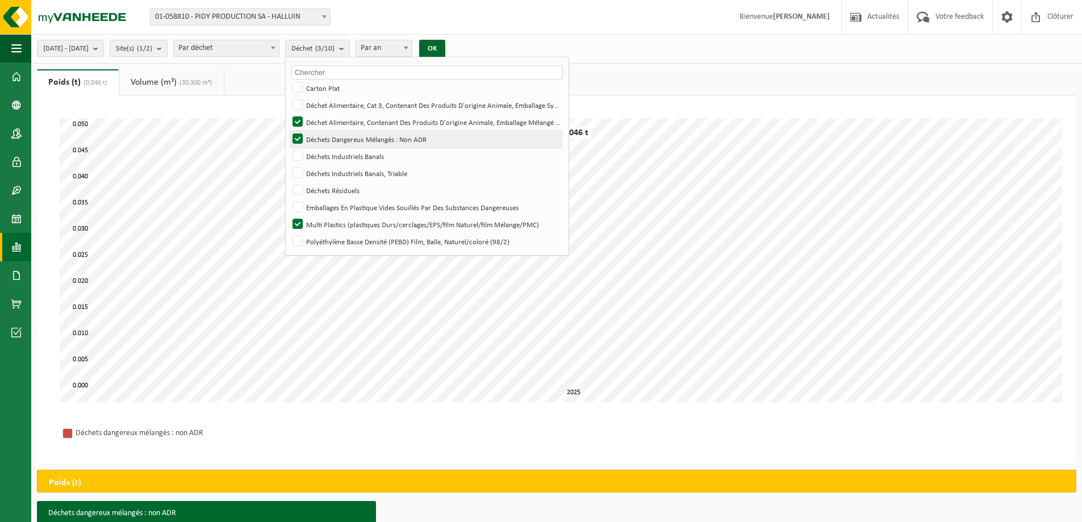
click at [471, 139] on label "Déchets Dangereux Mélangés : Non ADR" at bounding box center [425, 139] width 271 height 17
click at [288, 131] on input "Déchets Dangereux Mélangés : Non ADR" at bounding box center [288, 130] width 1 height 1
checkbox input "false"
click at [445, 52] on button "OK" at bounding box center [432, 49] width 26 height 18
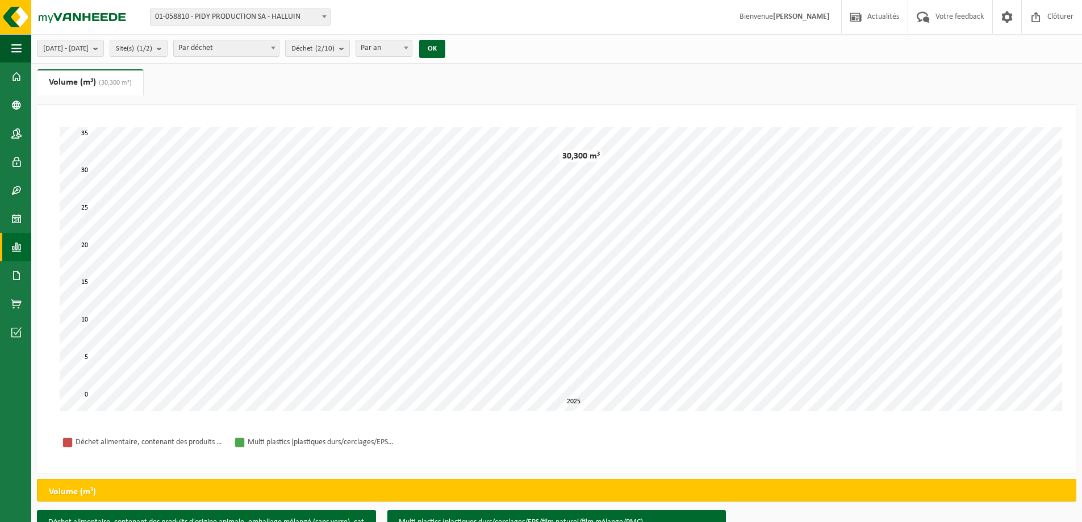
click at [334, 49] on span "Déchet (2/10)" at bounding box center [312, 48] width 43 height 17
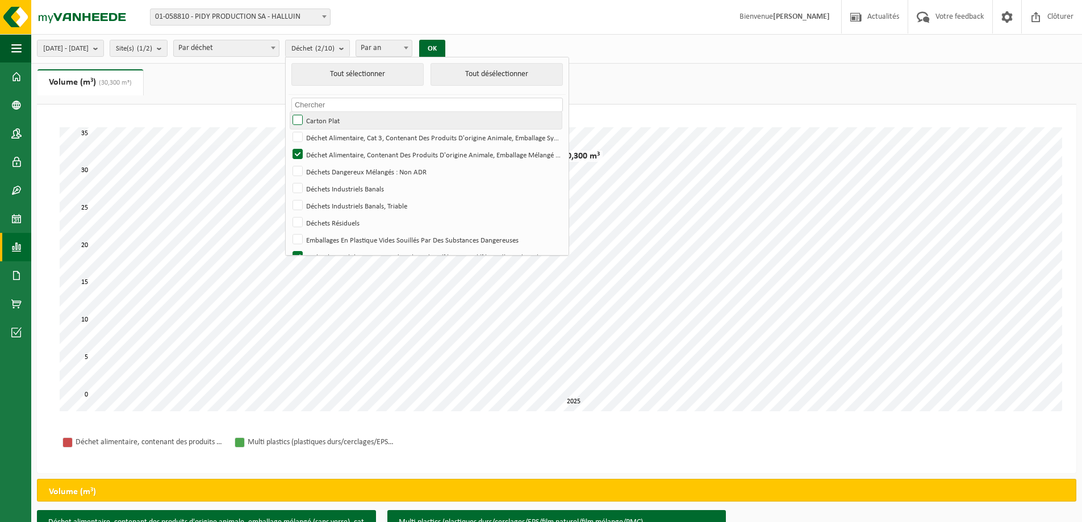
click at [374, 78] on button "Tout sélectionner" at bounding box center [357, 74] width 132 height 23
checkbox input "true"
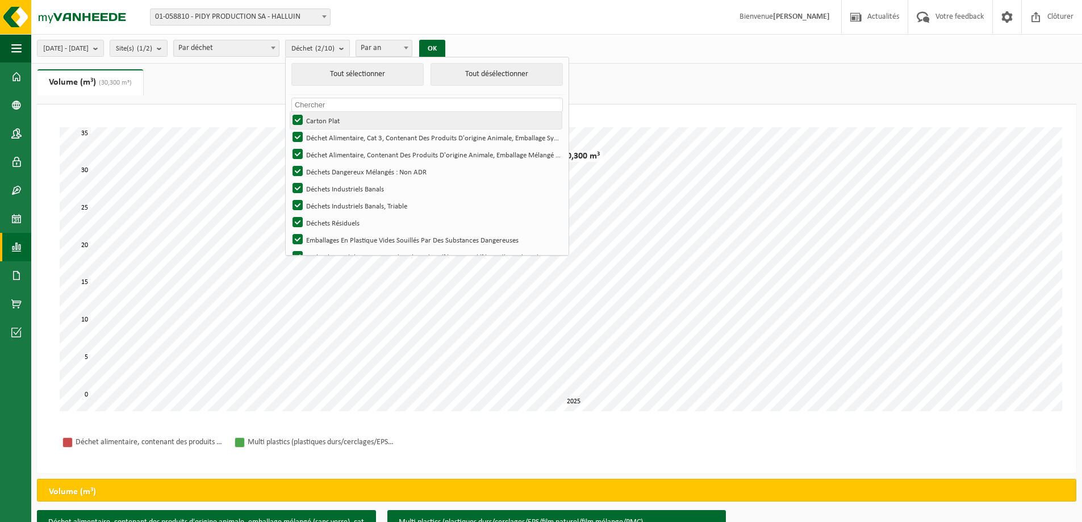
checkbox input "true"
click at [449, 48] on button "OK" at bounding box center [436, 49] width 26 height 18
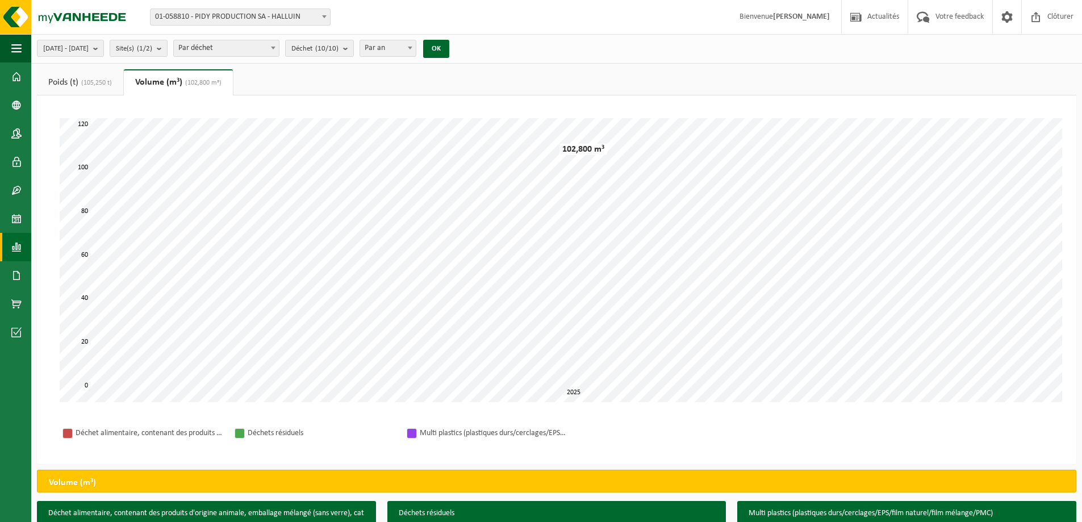
click at [58, 89] on link "Poids (t) (105,250 t)" at bounding box center [80, 82] width 86 height 26
